Goal: Navigation & Orientation: Find specific page/section

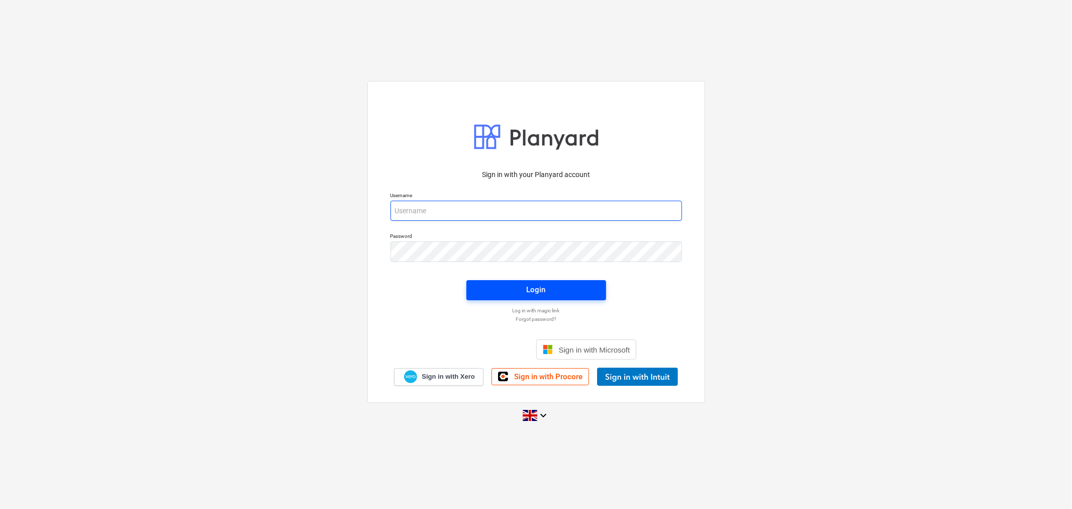
type input "[EMAIL_ADDRESS][DOMAIN_NAME]"
click at [516, 293] on span "Login" at bounding box center [537, 289] width 116 height 13
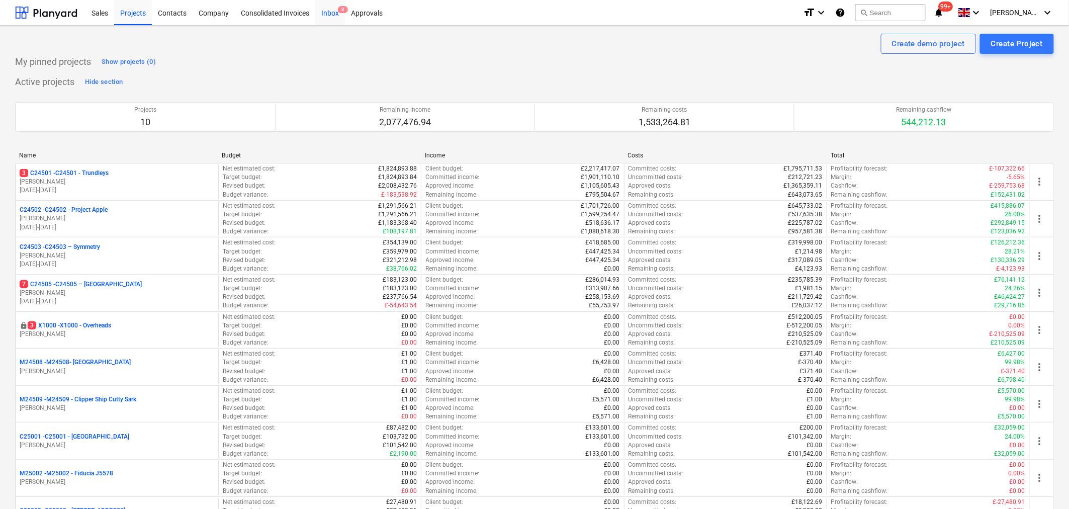
click at [328, 16] on div "Inbox 8" at bounding box center [330, 12] width 30 height 26
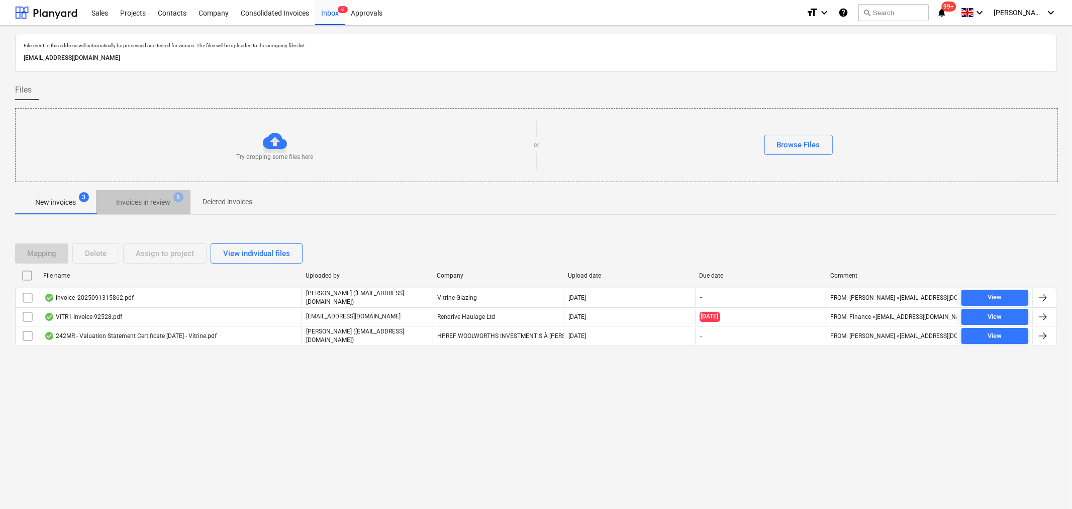
click at [160, 204] on p "Invoices in review" at bounding box center [143, 202] width 54 height 11
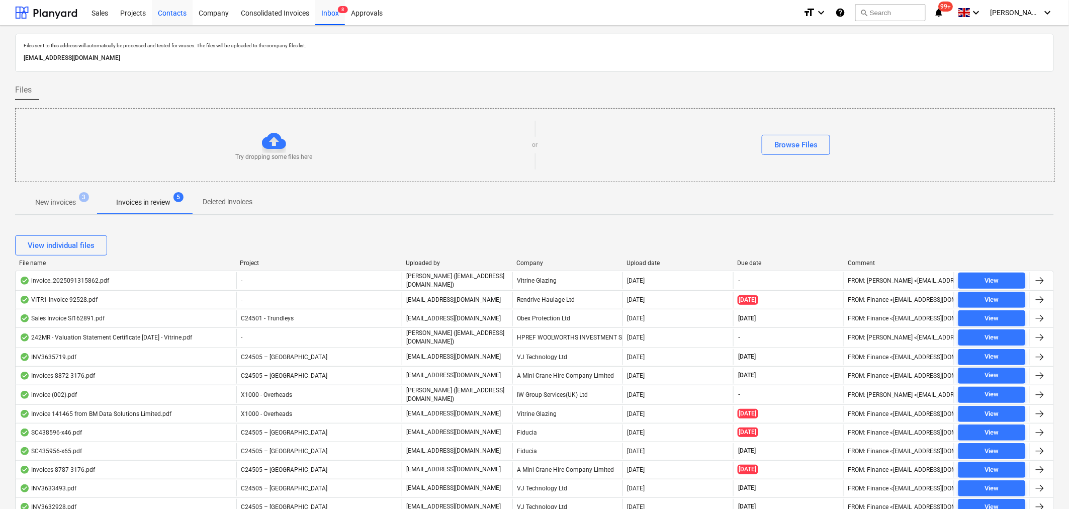
click at [168, 15] on div "Contacts" at bounding box center [172, 12] width 41 height 26
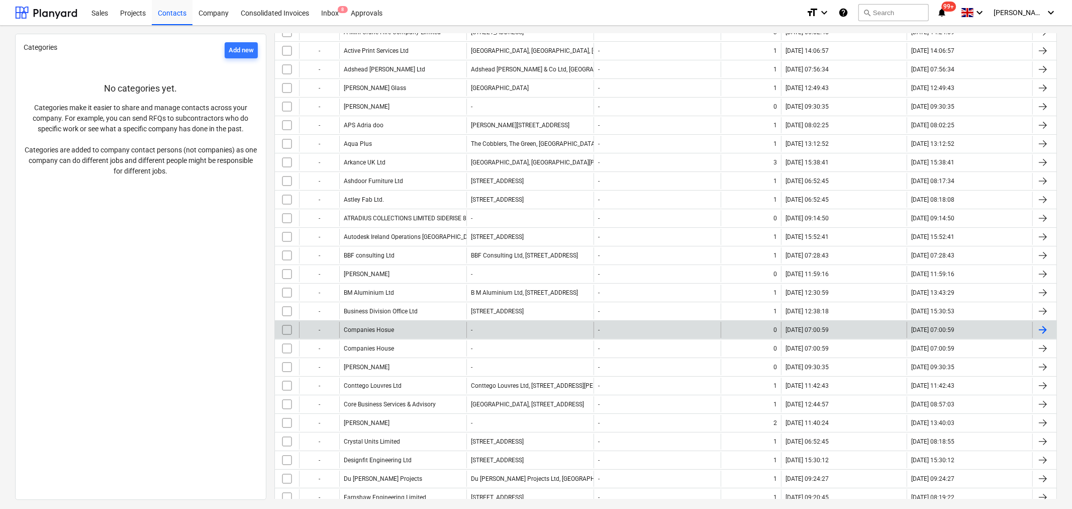
scroll to position [223, 0]
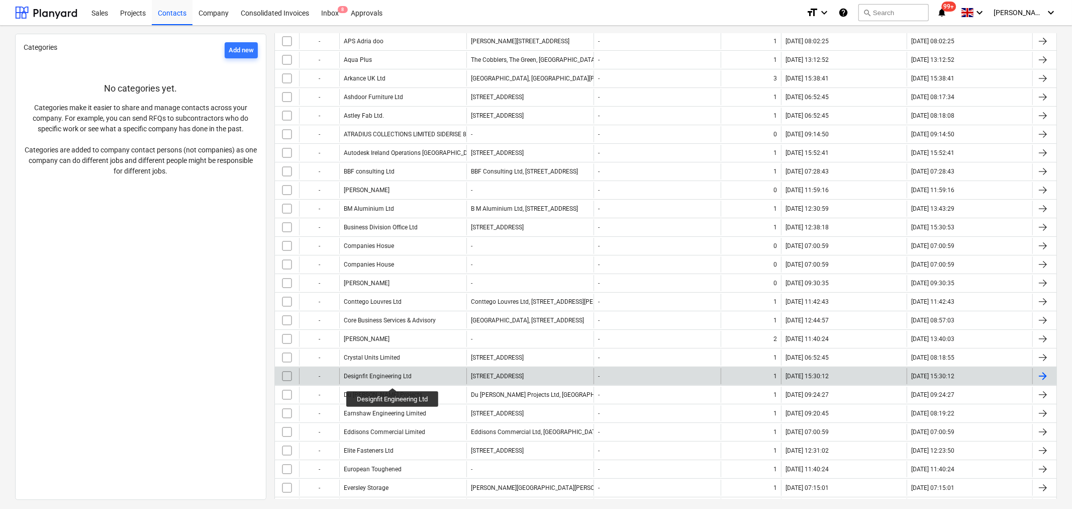
click at [393, 379] on div "Designfit Engineering Ltd" at bounding box center [378, 376] width 68 height 7
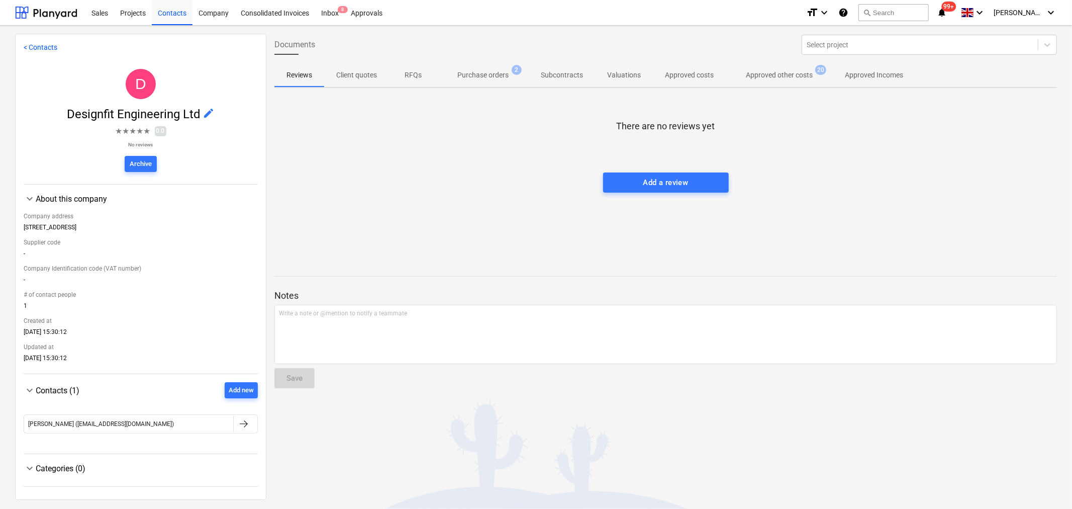
click at [771, 74] on p "Approved other costs" at bounding box center [779, 75] width 67 height 11
